Goal: Find contact information: Find contact information

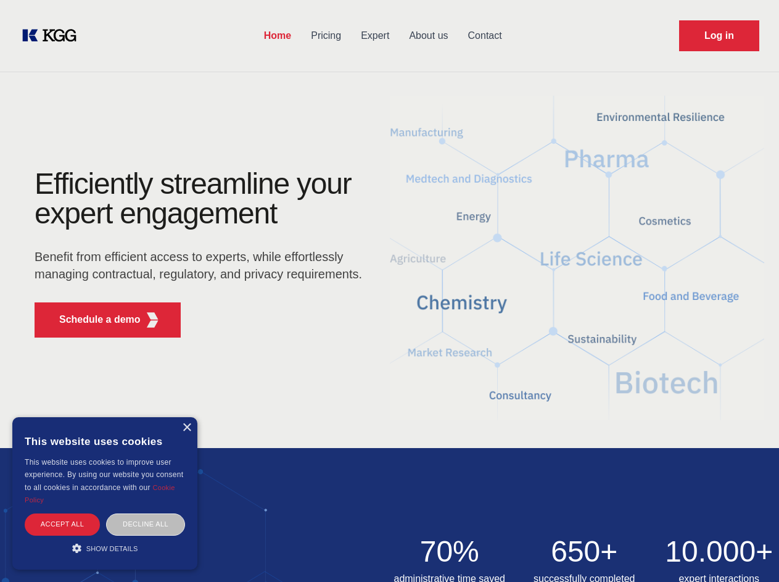
click at [389, 291] on div "Efficiently streamline your expert engagement Benefit from efficient access to …" at bounding box center [202, 258] width 375 height 178
click at [93, 319] on p "Schedule a demo" at bounding box center [99, 319] width 81 height 15
click at [186, 427] on div "× This website uses cookies This website uses cookies to improve user experienc…" at bounding box center [104, 493] width 185 height 152
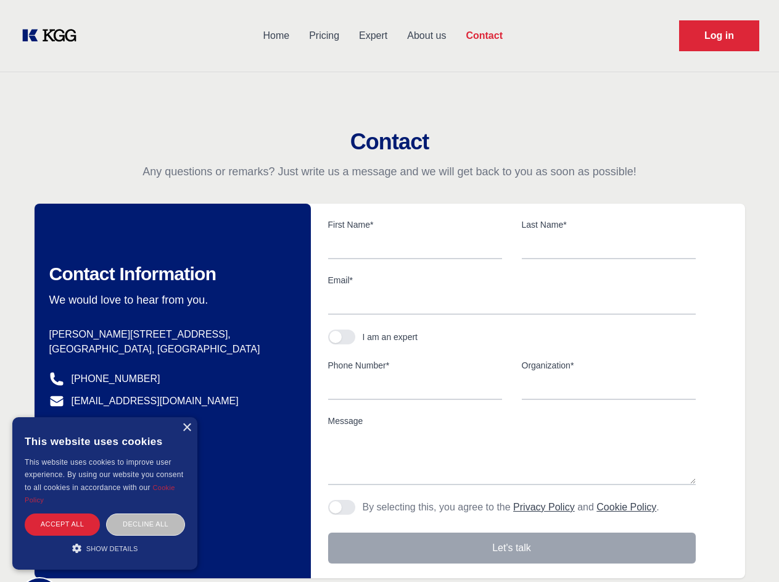
click at [62, 524] on div "Accept all" at bounding box center [62, 524] width 75 height 22
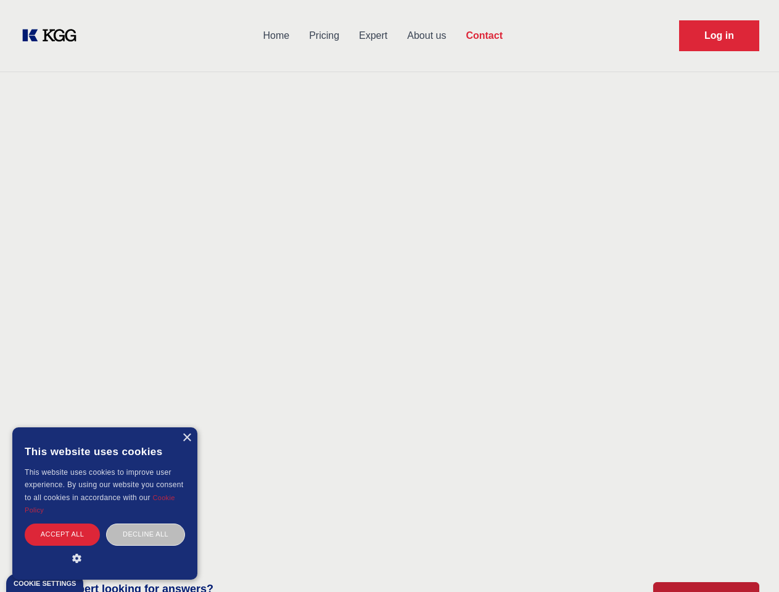
click at [146, 524] on div "Decline all" at bounding box center [145, 535] width 79 height 22
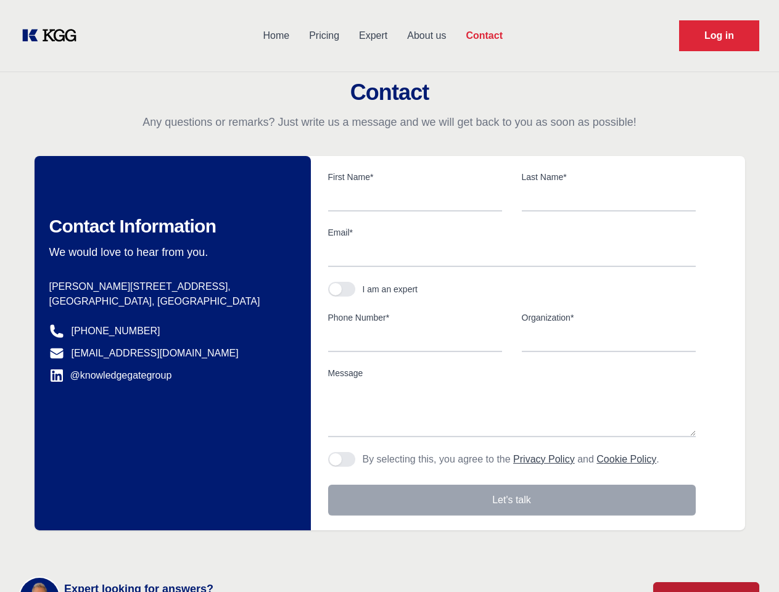
click at [105, 548] on main "Contact Any questions or remarks? Just write us a message and we will get back …" at bounding box center [389, 321] width 779 height 642
